Goal: Navigation & Orientation: Find specific page/section

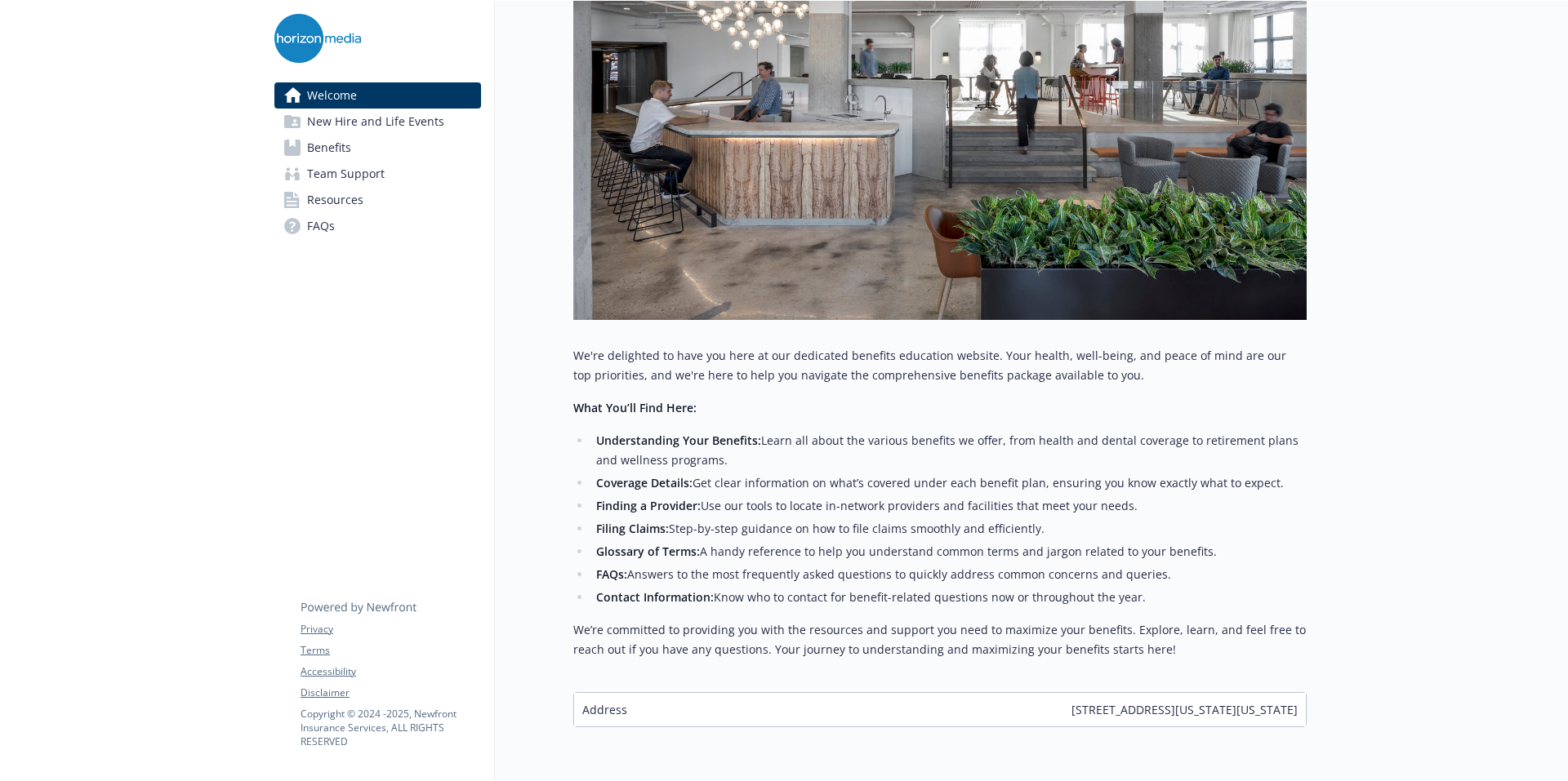
scroll to position [263, 0]
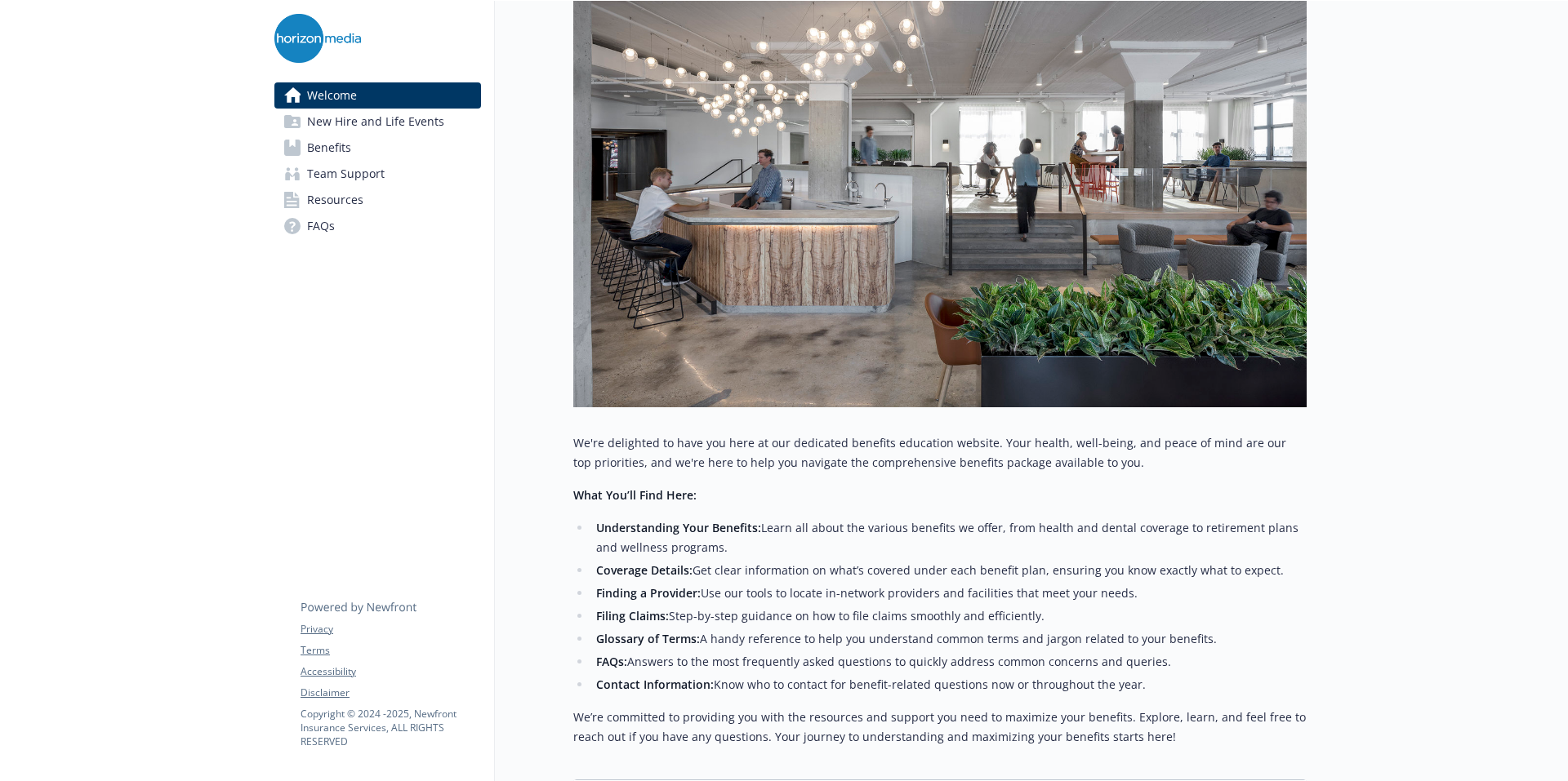
click at [317, 124] on span "New Hire and Life Events" at bounding box center [375, 122] width 137 height 26
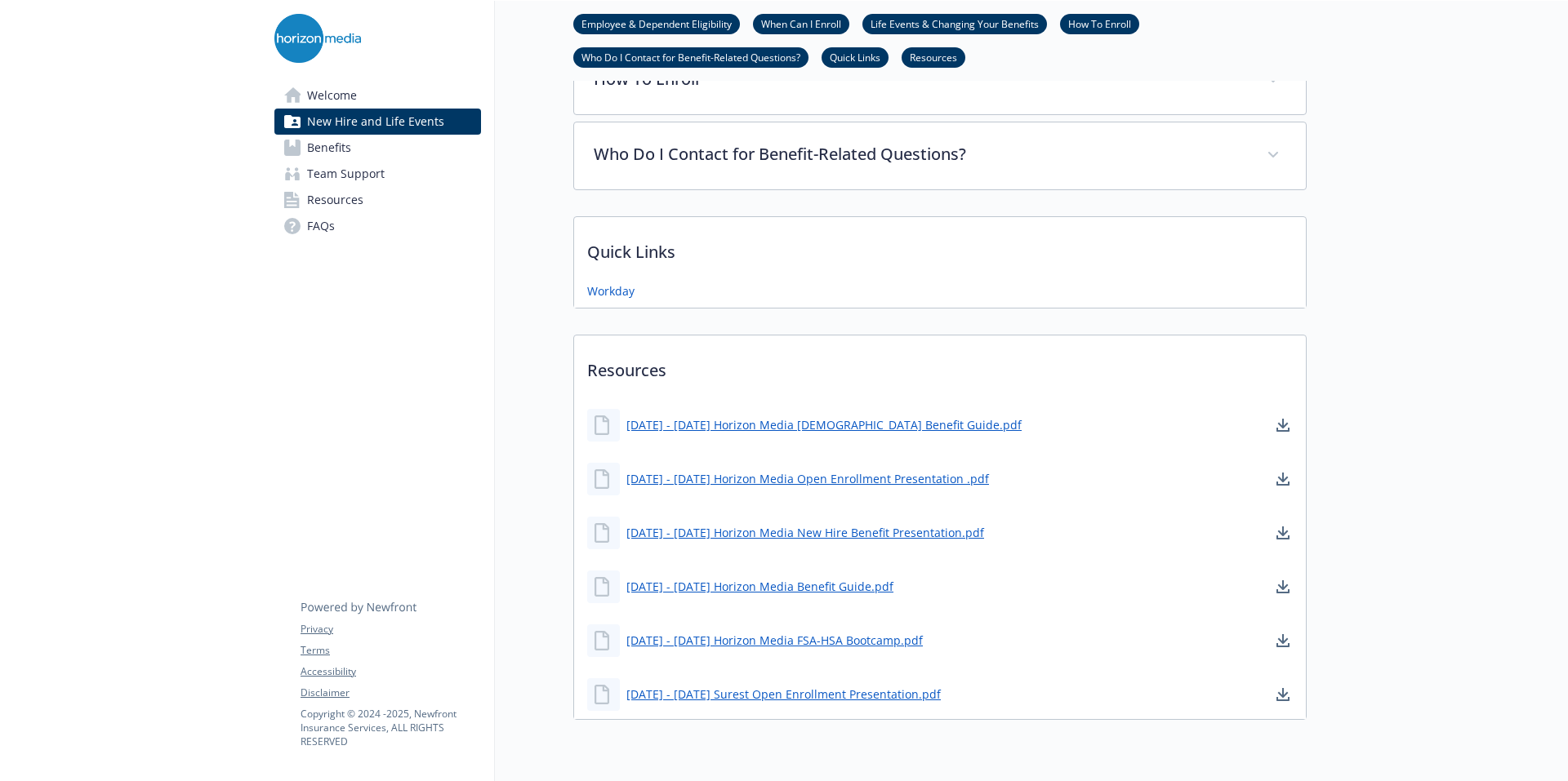
scroll to position [873, 0]
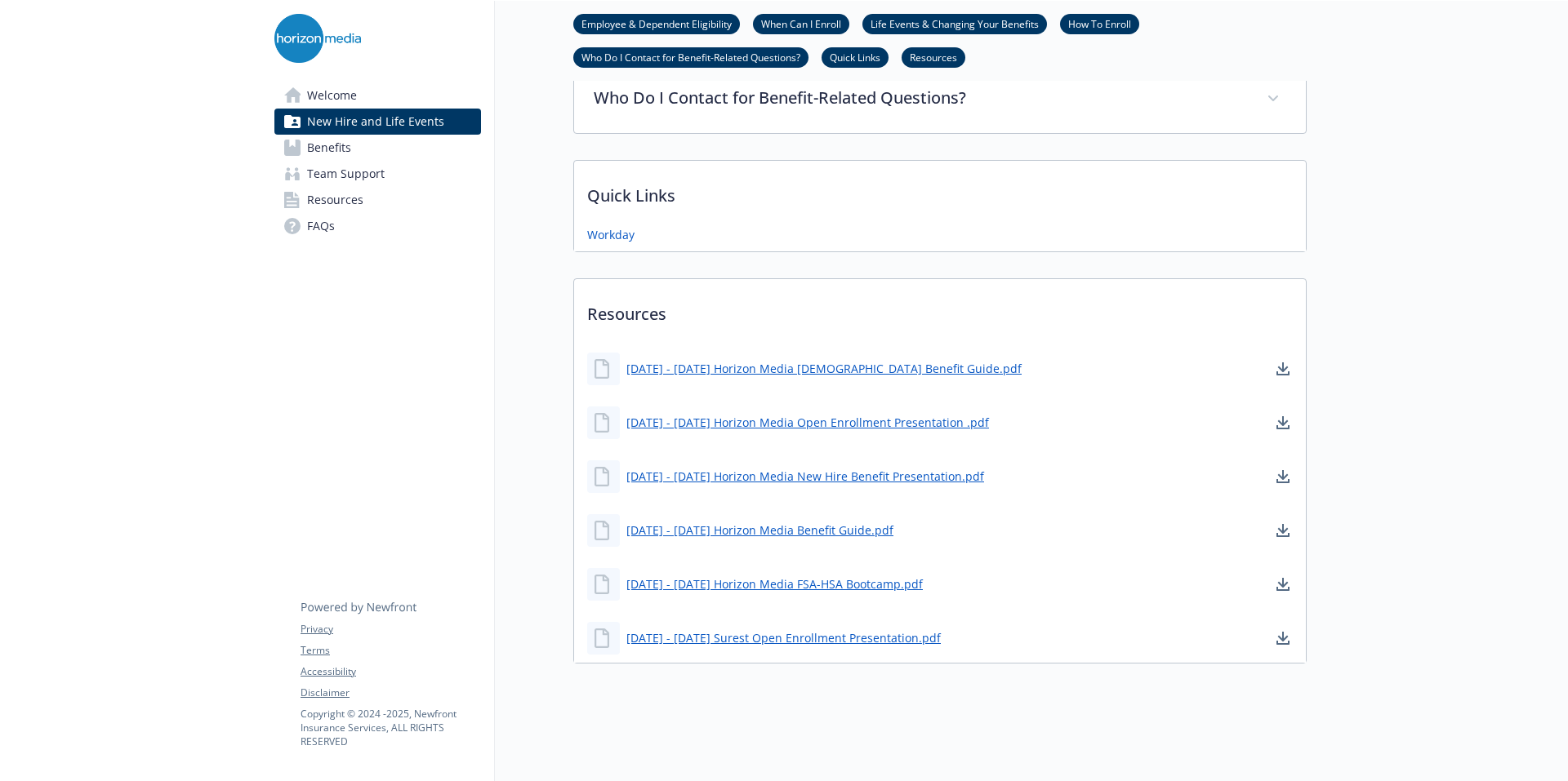
click at [313, 206] on span "Resources" at bounding box center [335, 200] width 56 height 26
